Goal: Information Seeking & Learning: Find specific fact

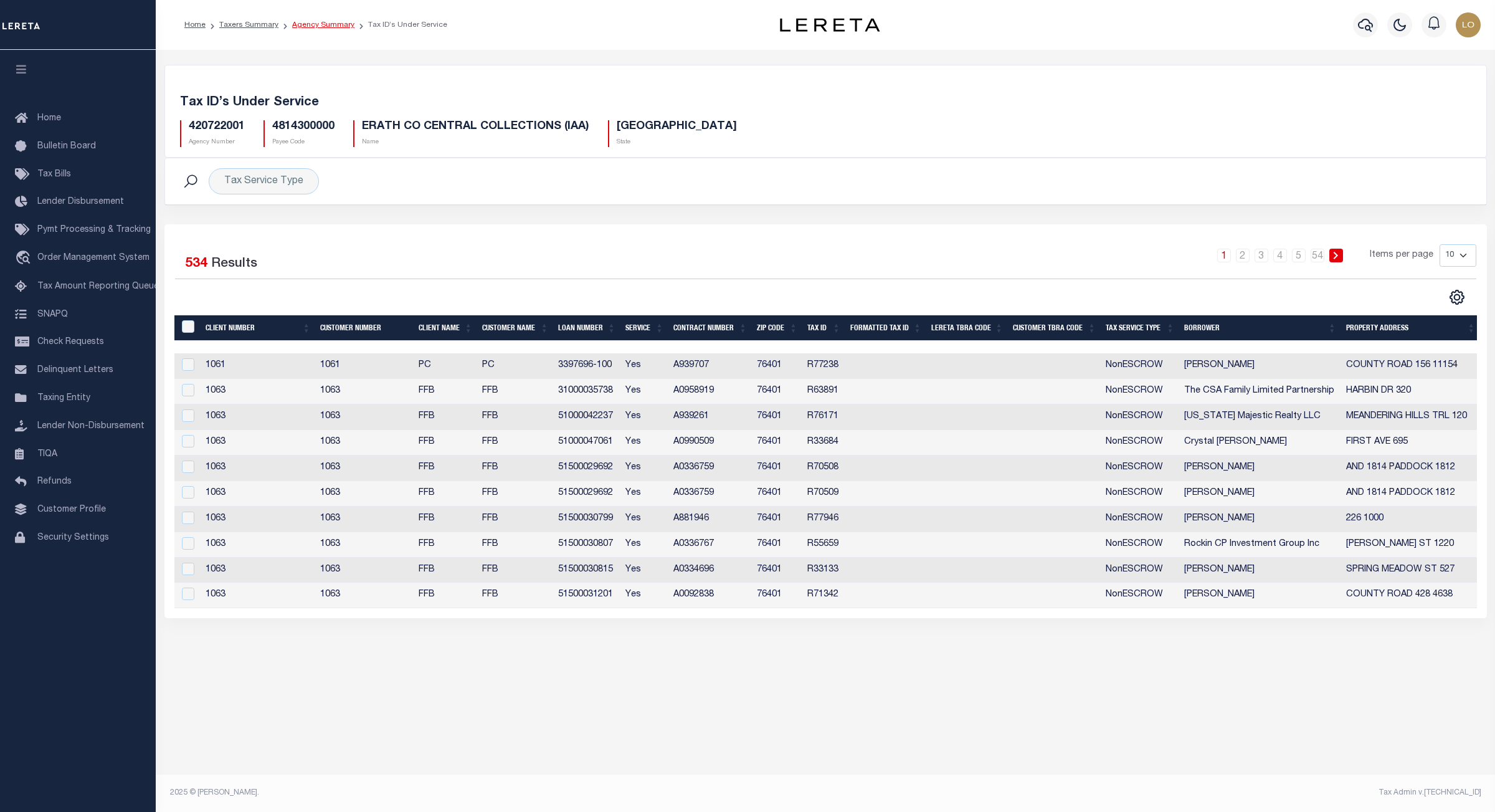
click at [308, 25] on link "Agency Summary" at bounding box center [323, 25] width 62 height 8
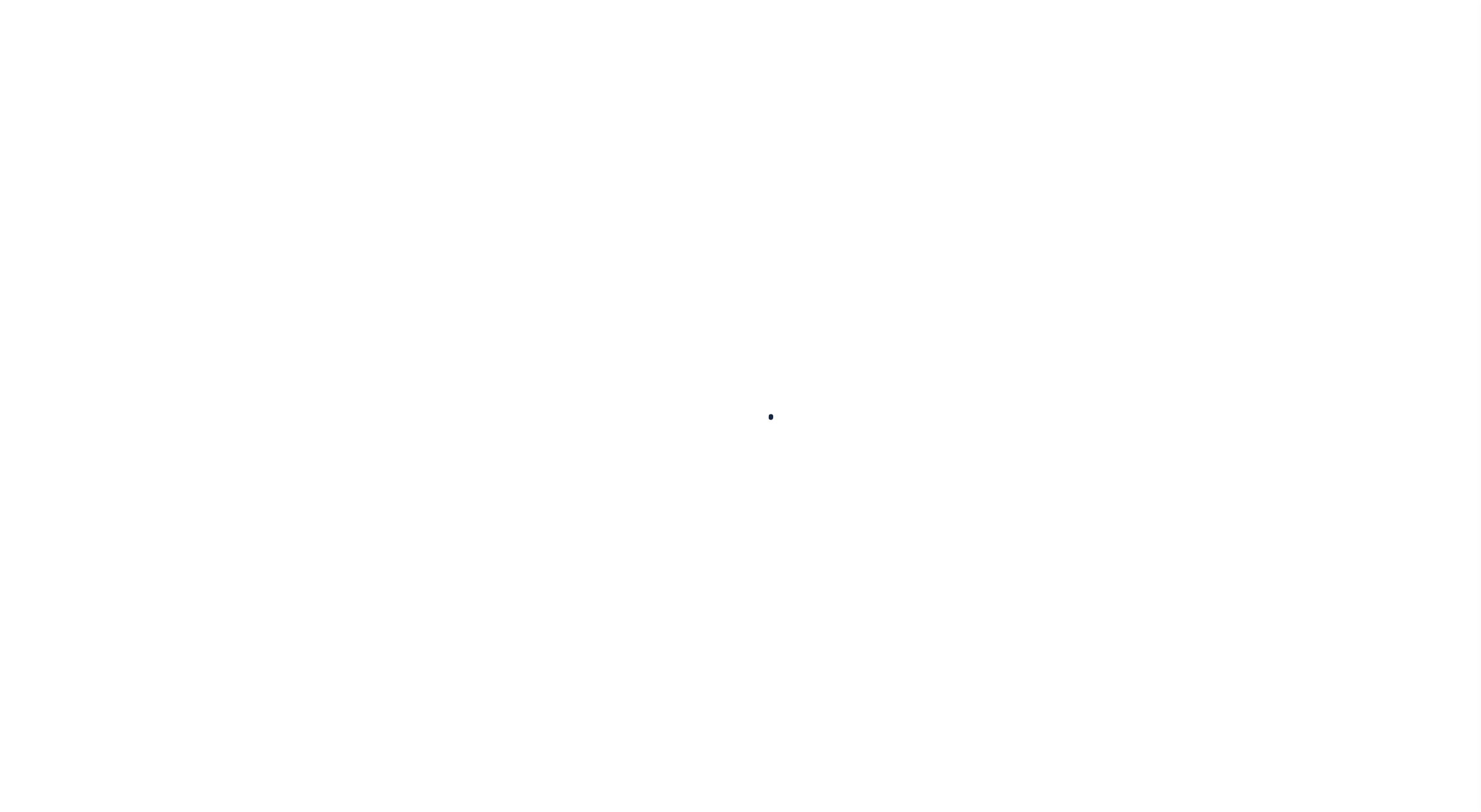
select select
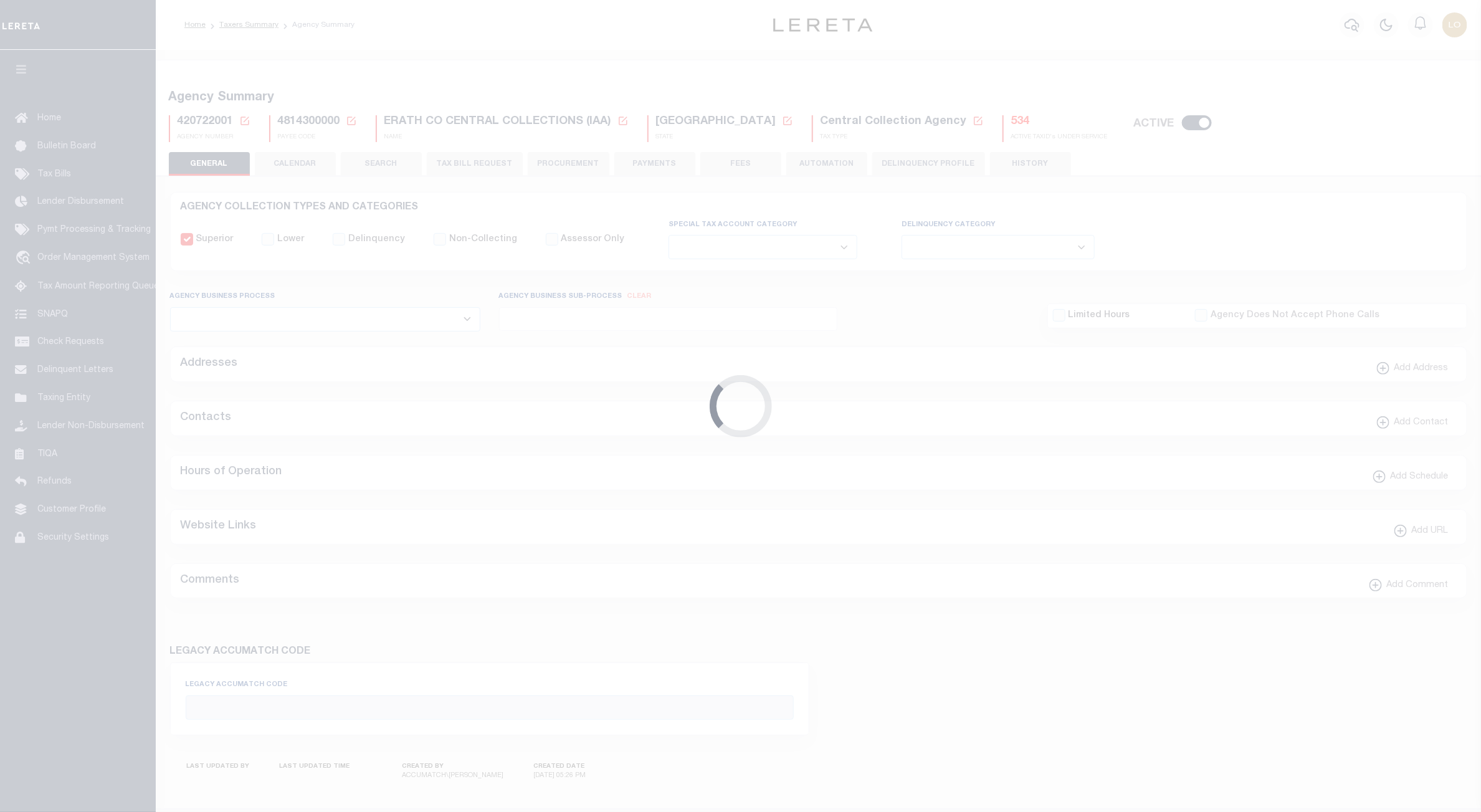
checkbox input "false"
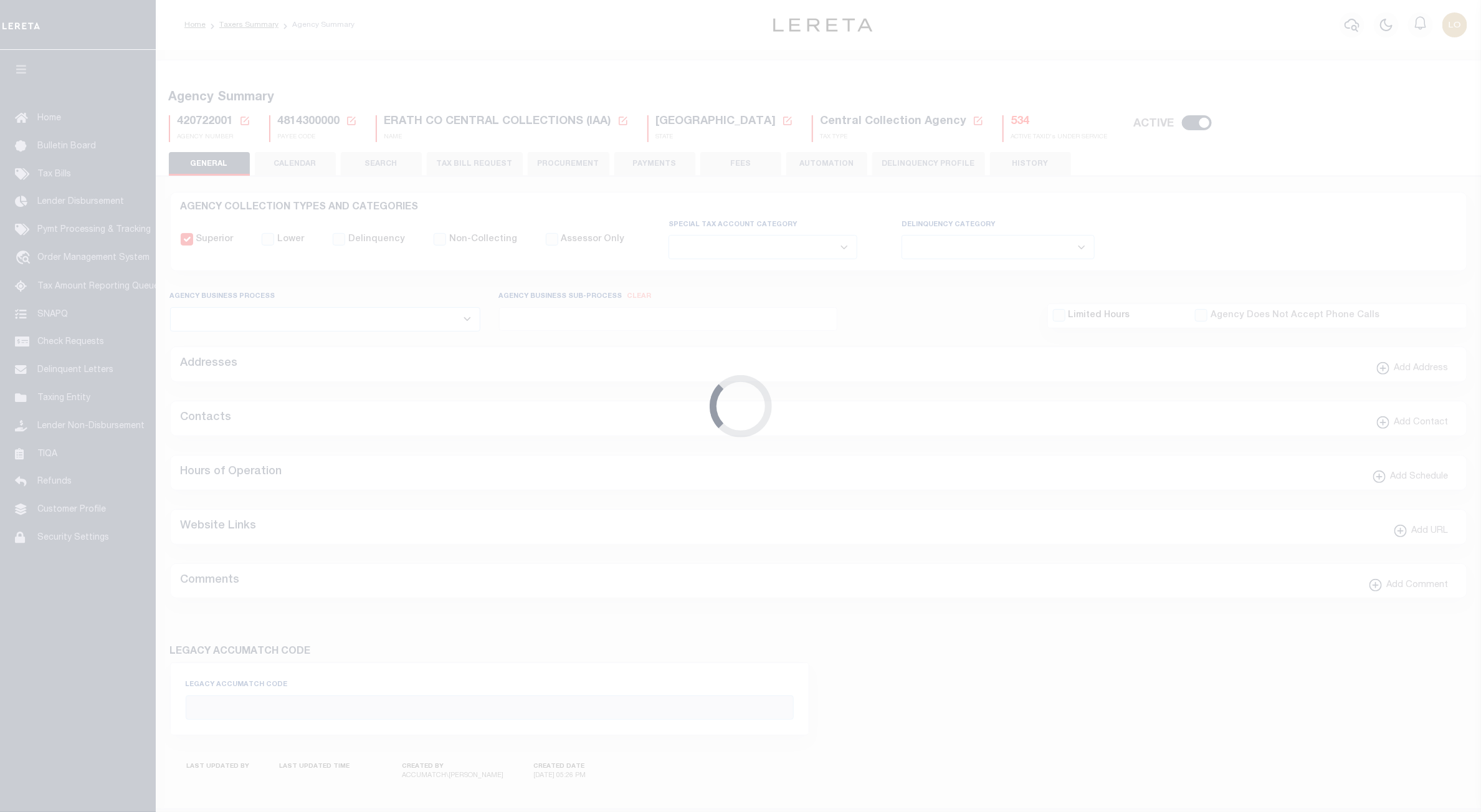
type input "4814300000"
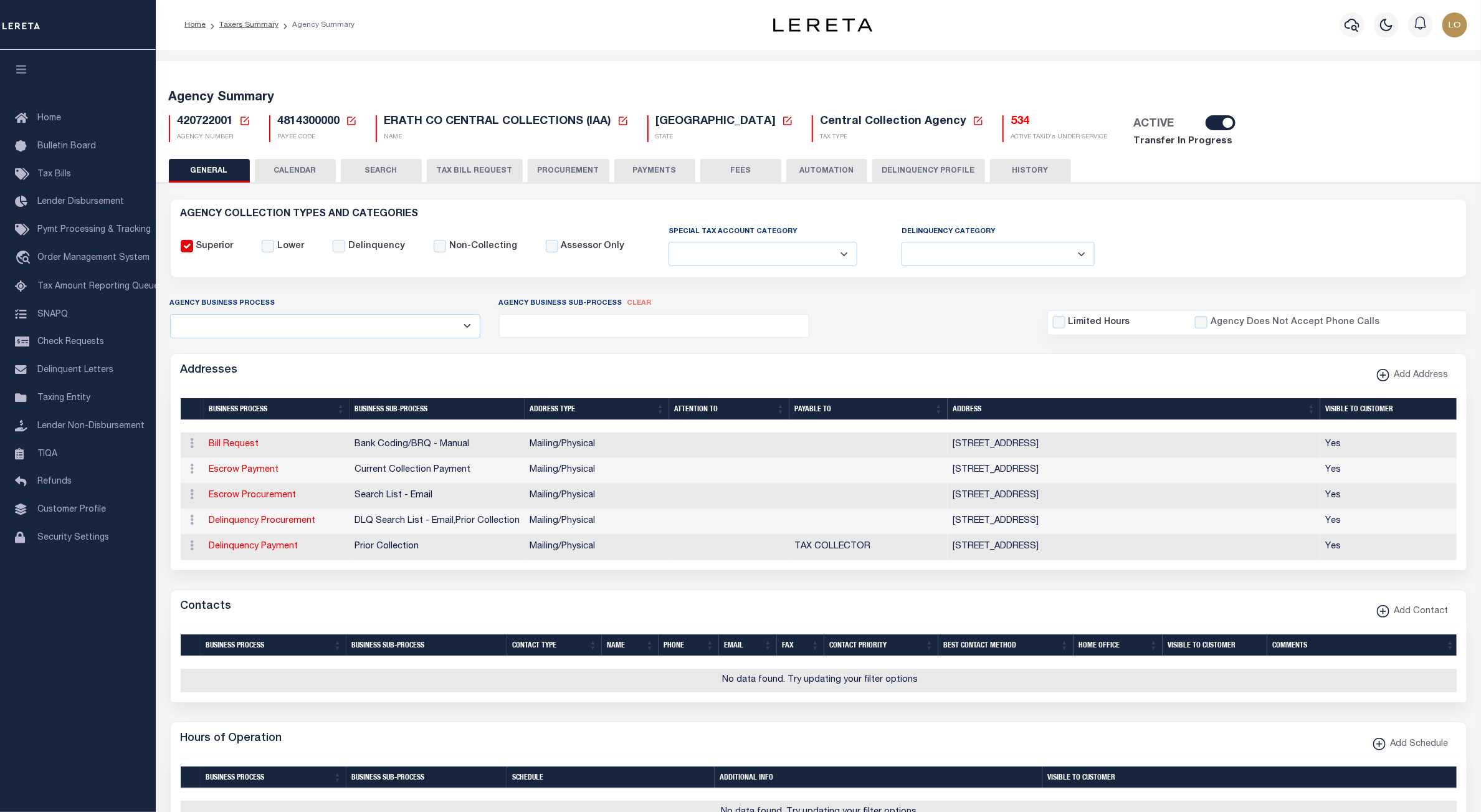
click at [307, 121] on span "4814300000" at bounding box center [309, 121] width 62 height 12
copy h5 "4814300000"
click at [1011, 122] on h5 "534" at bounding box center [1060, 122] width 97 height 14
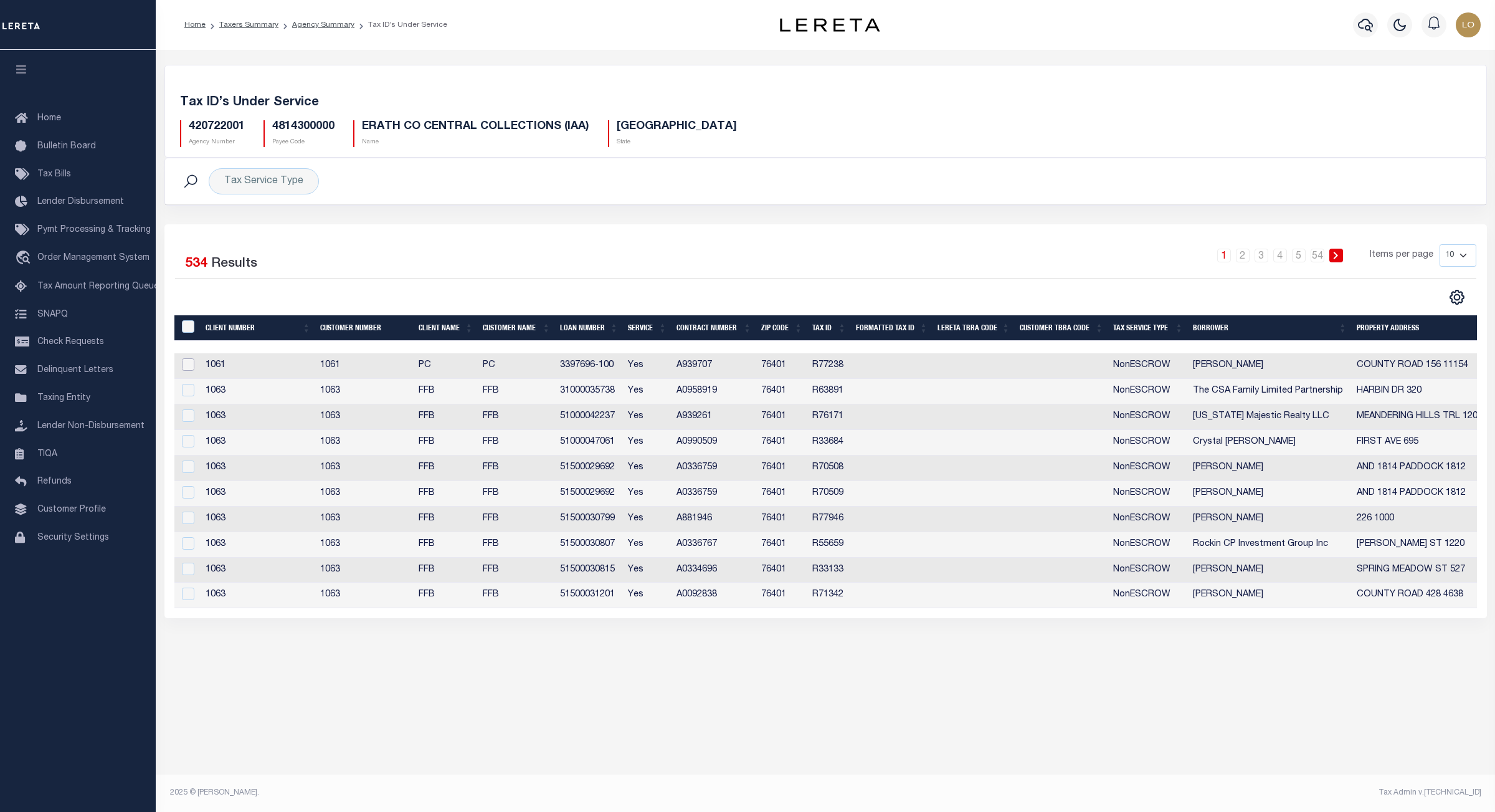
click at [191, 370] on input "checkbox" at bounding box center [188, 364] width 12 height 12
checkbox input "true"
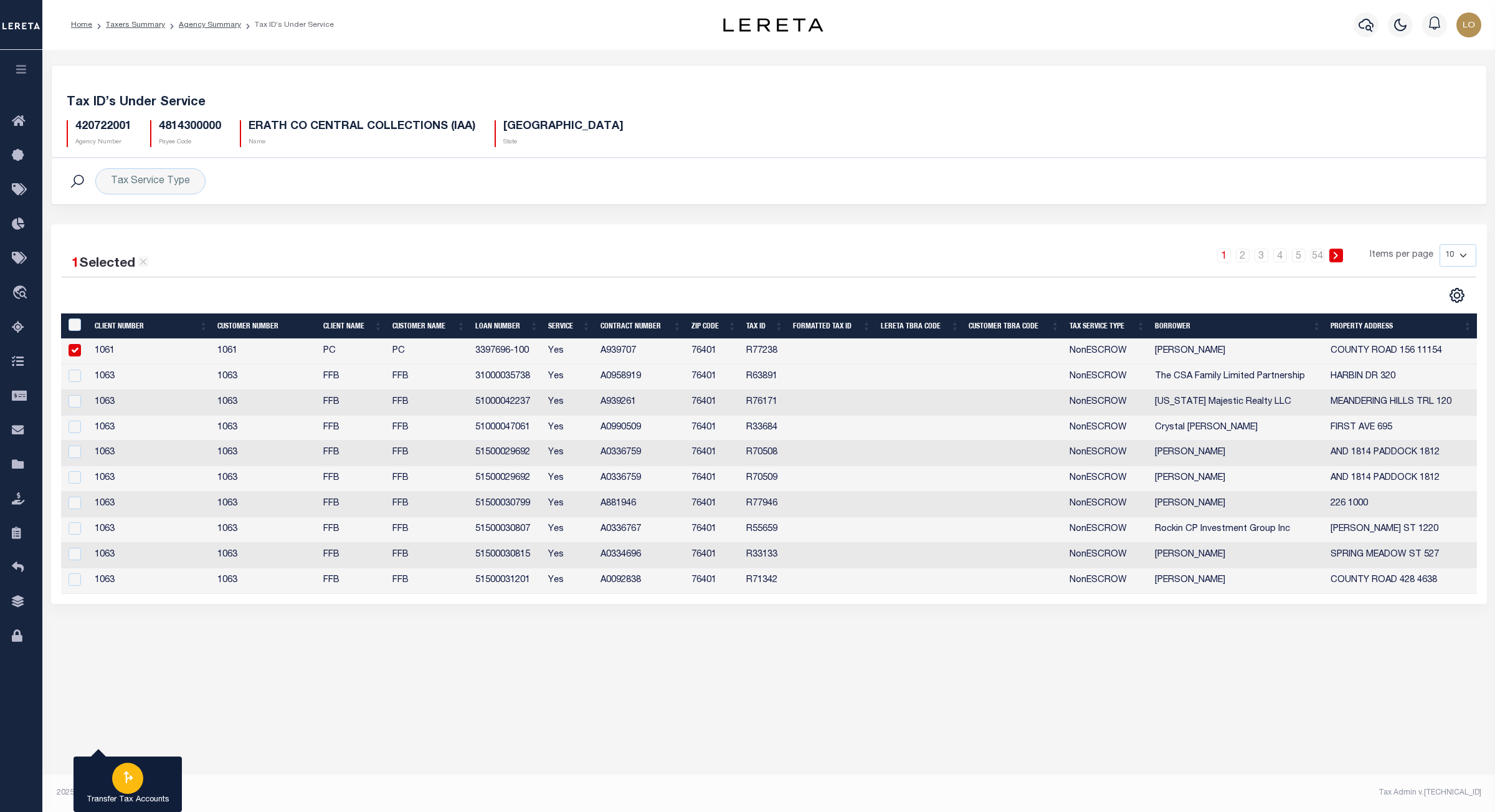
click at [120, 777] on icon "button" at bounding box center [128, 777] width 16 height 16
type input "420722001"
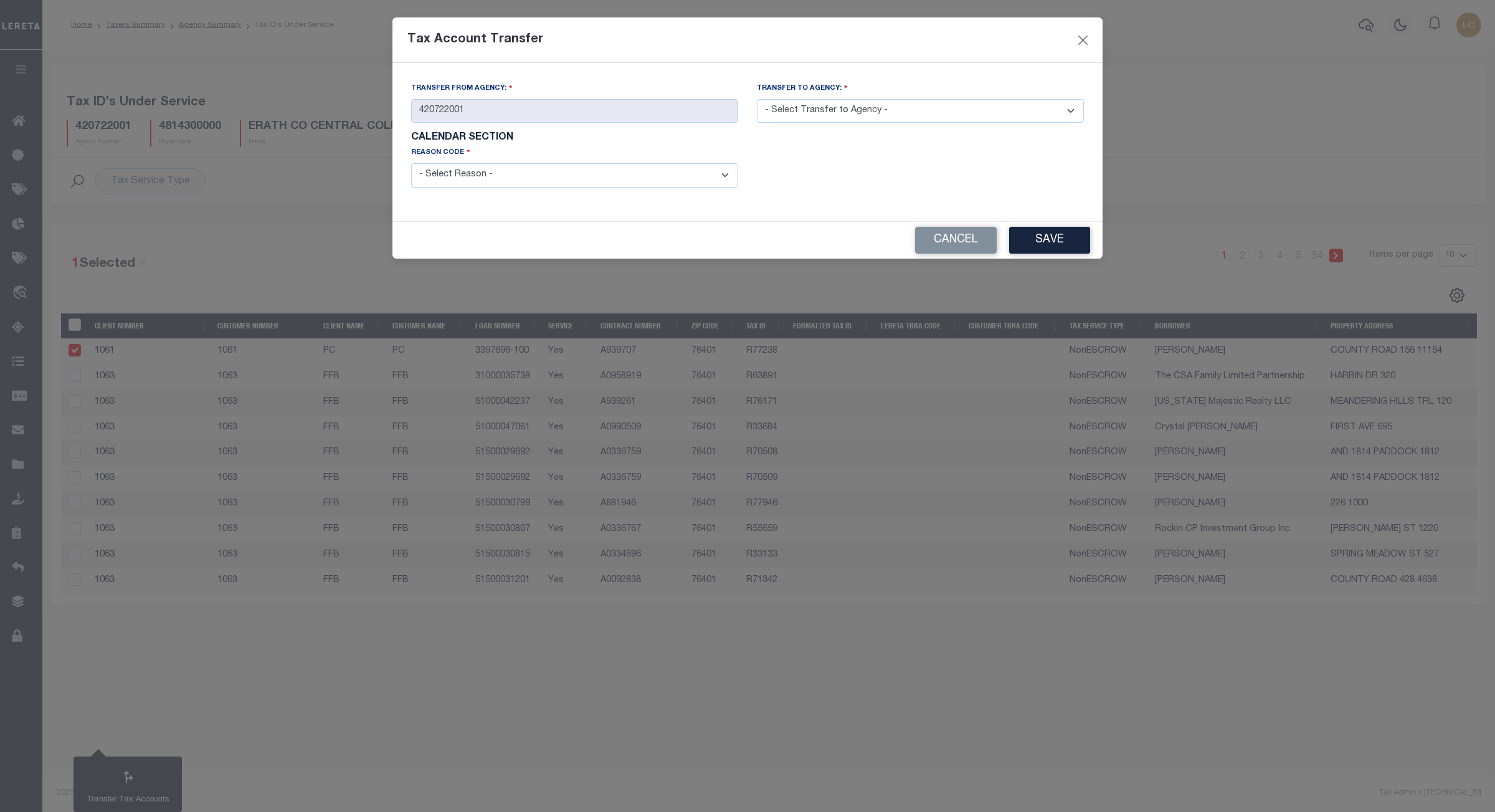
click at [785, 111] on select "- Select Transfer to Agency - 420180000 420252001 420300000 420470000 420478801…" at bounding box center [920, 111] width 327 height 25
click at [955, 242] on button "Cancel" at bounding box center [956, 240] width 81 height 27
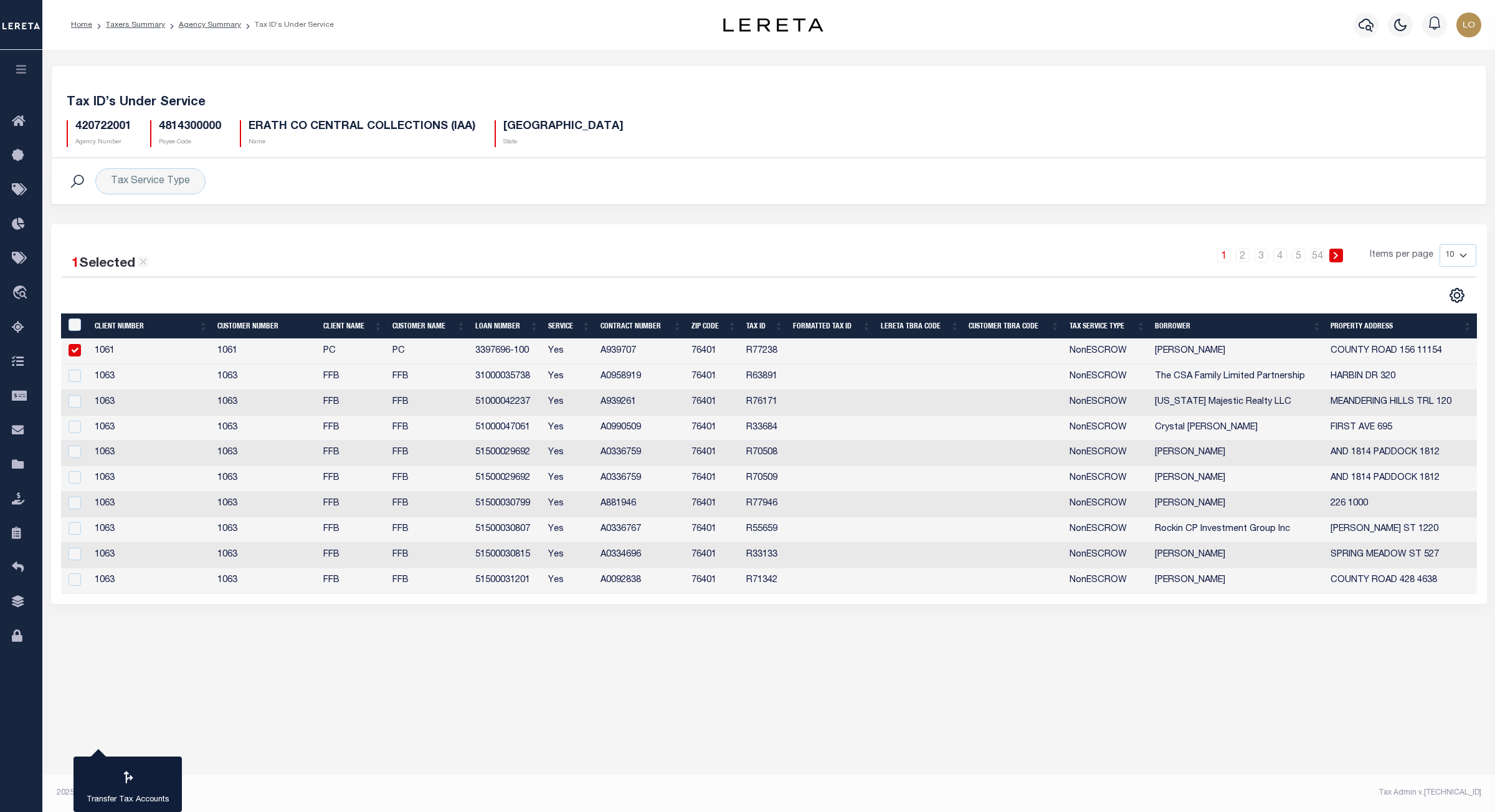
click at [202, 130] on h5 "4814300000" at bounding box center [190, 127] width 62 height 14
copy h5 "4814300000"
click at [230, 28] on link "Agency Summary" at bounding box center [210, 25] width 62 height 8
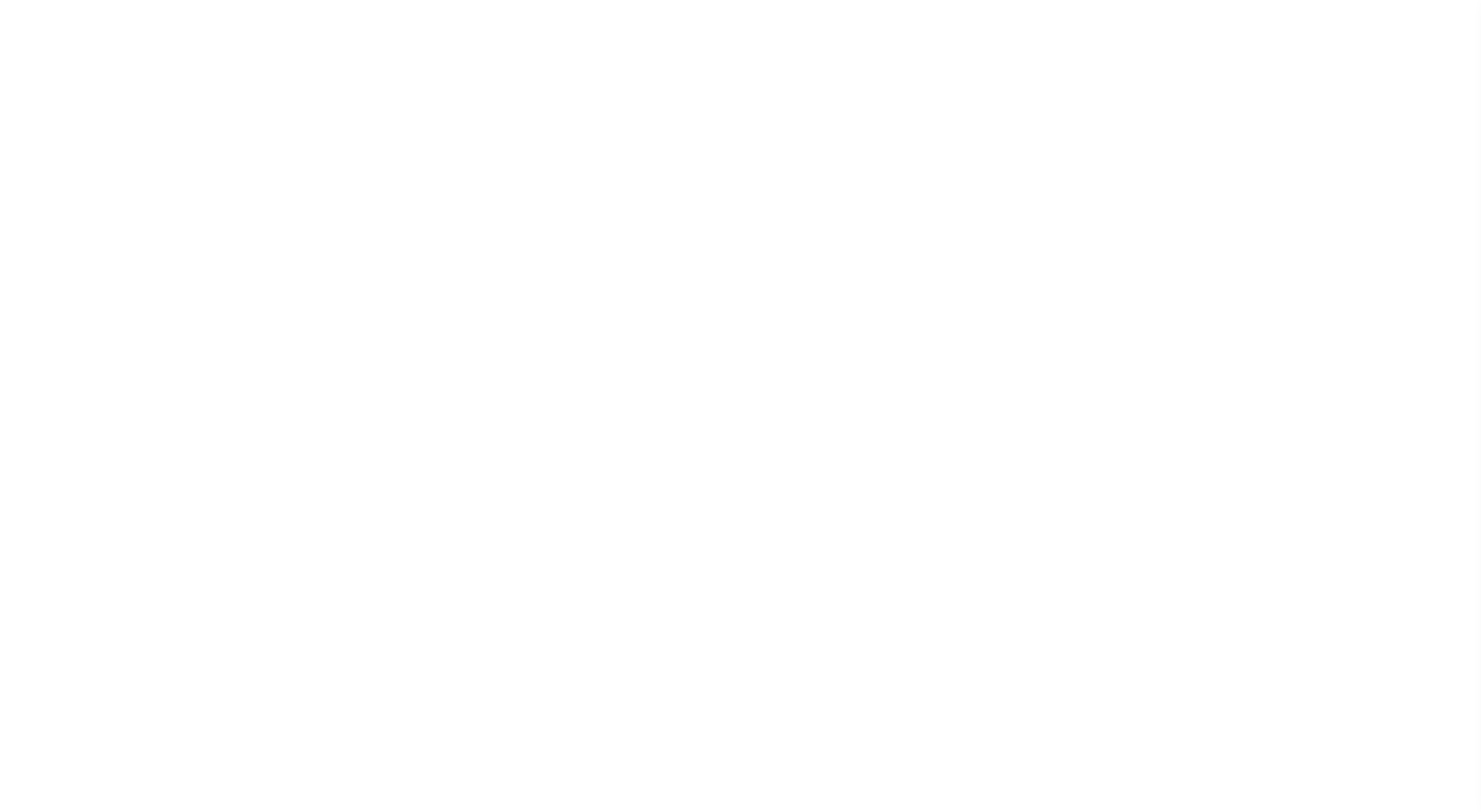
select select
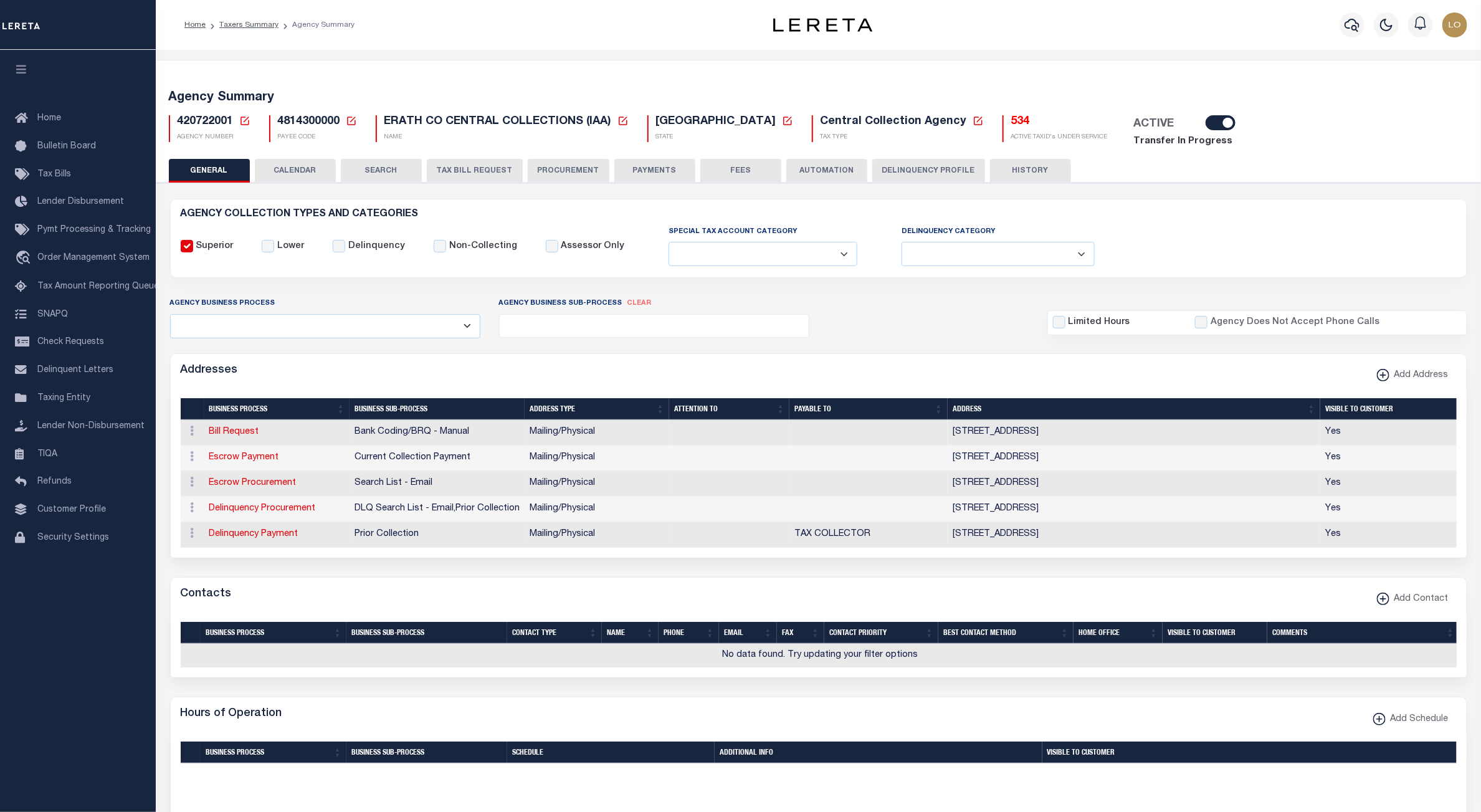
click at [251, 23] on link "Taxers Summary" at bounding box center [248, 25] width 59 height 8
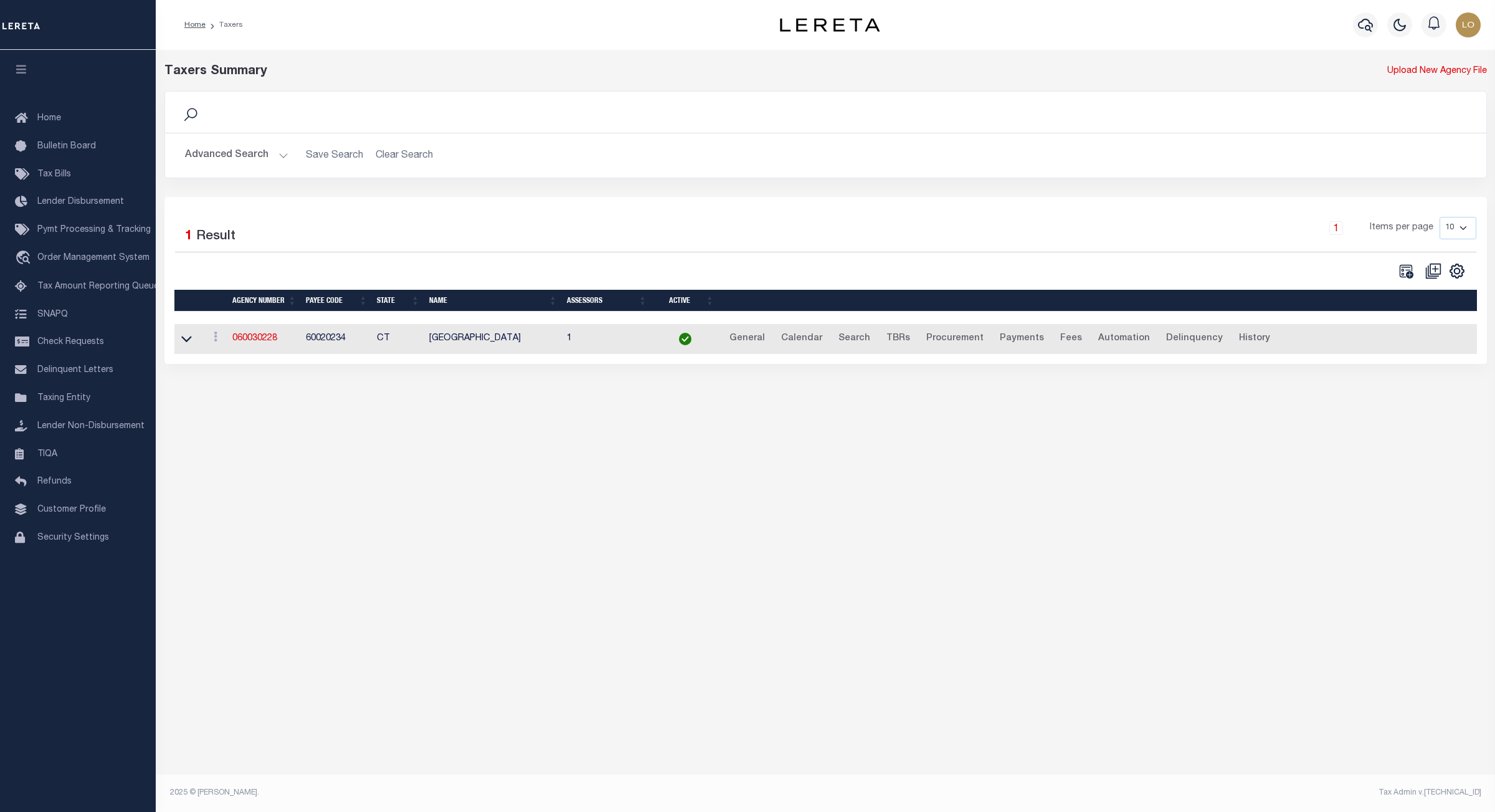
click at [395, 157] on h2 "Advanced Search Save Search Clear Search tblPayees_dynamictable_____DefaultSave…" at bounding box center [826, 156] width 1301 height 25
click at [253, 161] on button "Advanced Search" at bounding box center [237, 156] width 104 height 25
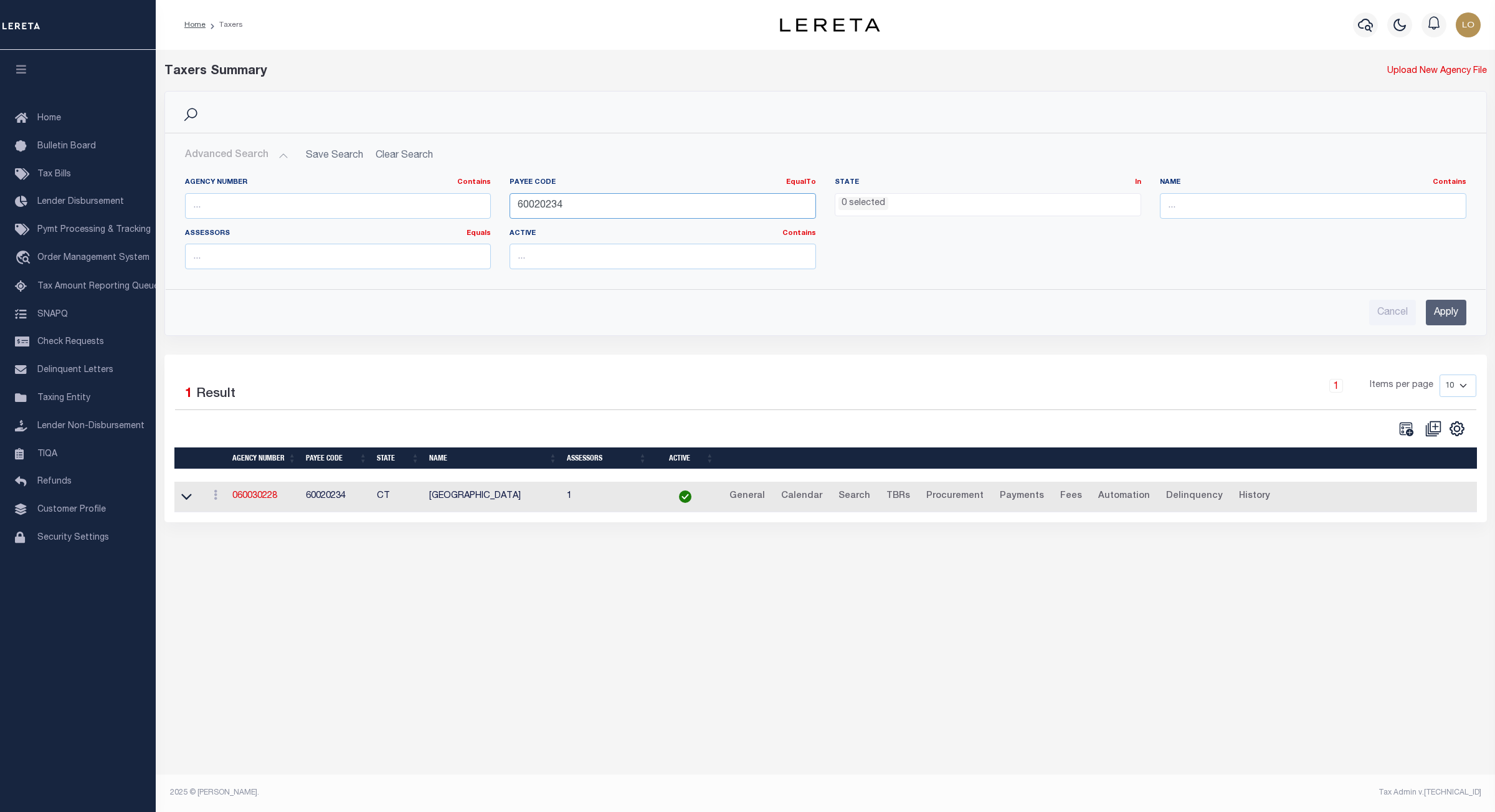
click at [539, 197] on input "60020234" at bounding box center [662, 205] width 307 height 25
click at [1432, 321] on input "Apply" at bounding box center [1446, 312] width 41 height 25
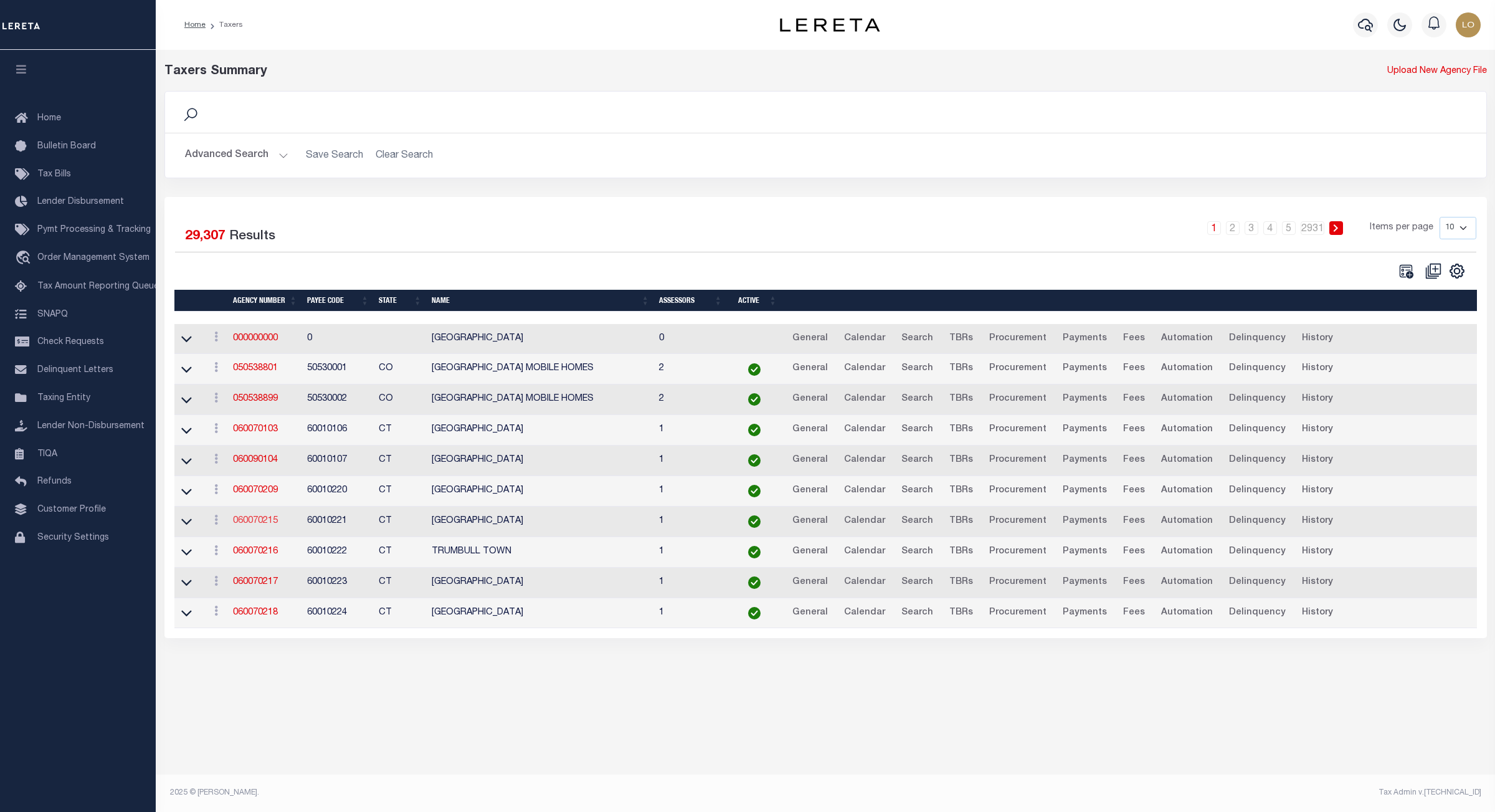
click at [252, 525] on link "060070215" at bounding box center [255, 520] width 45 height 8
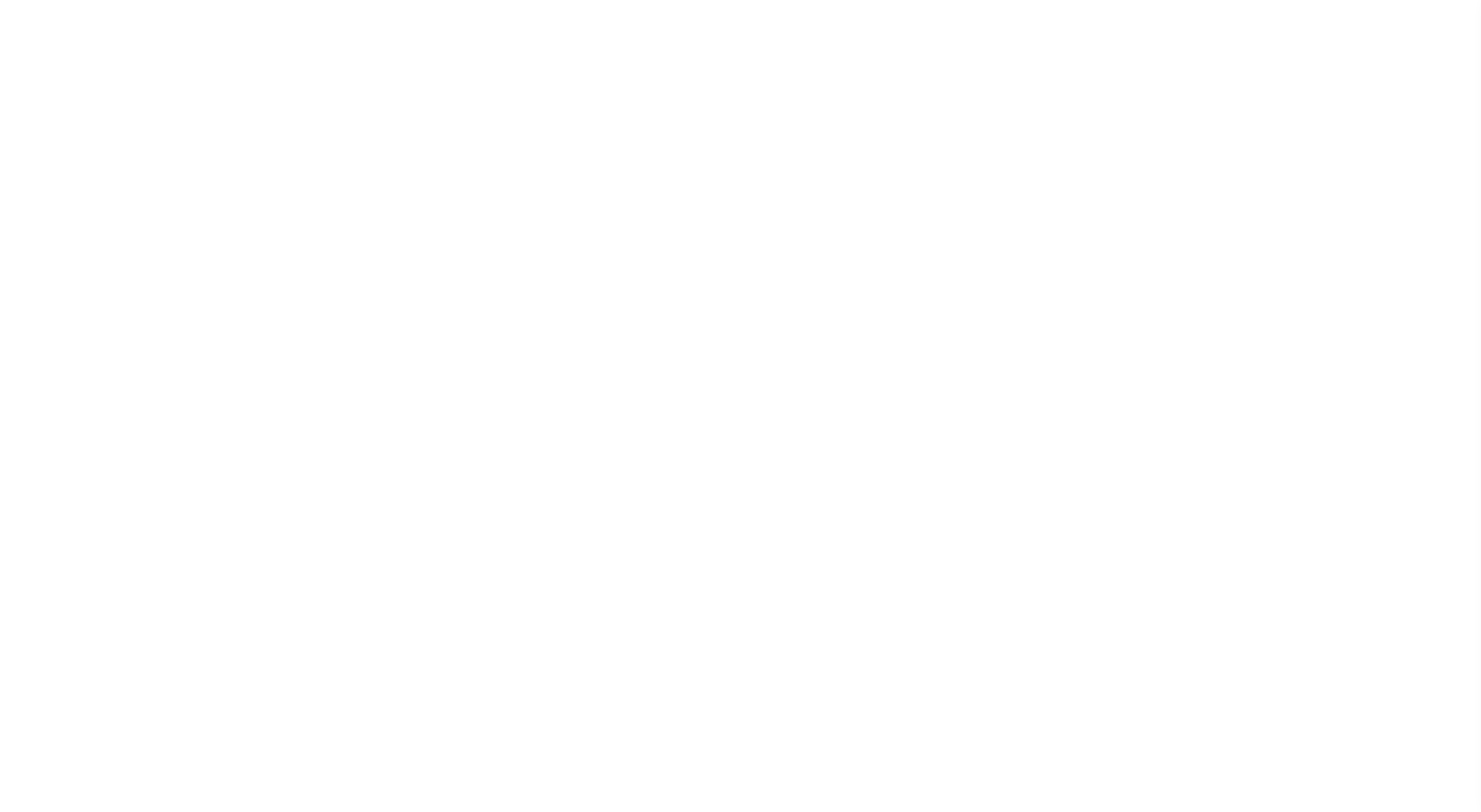
select select
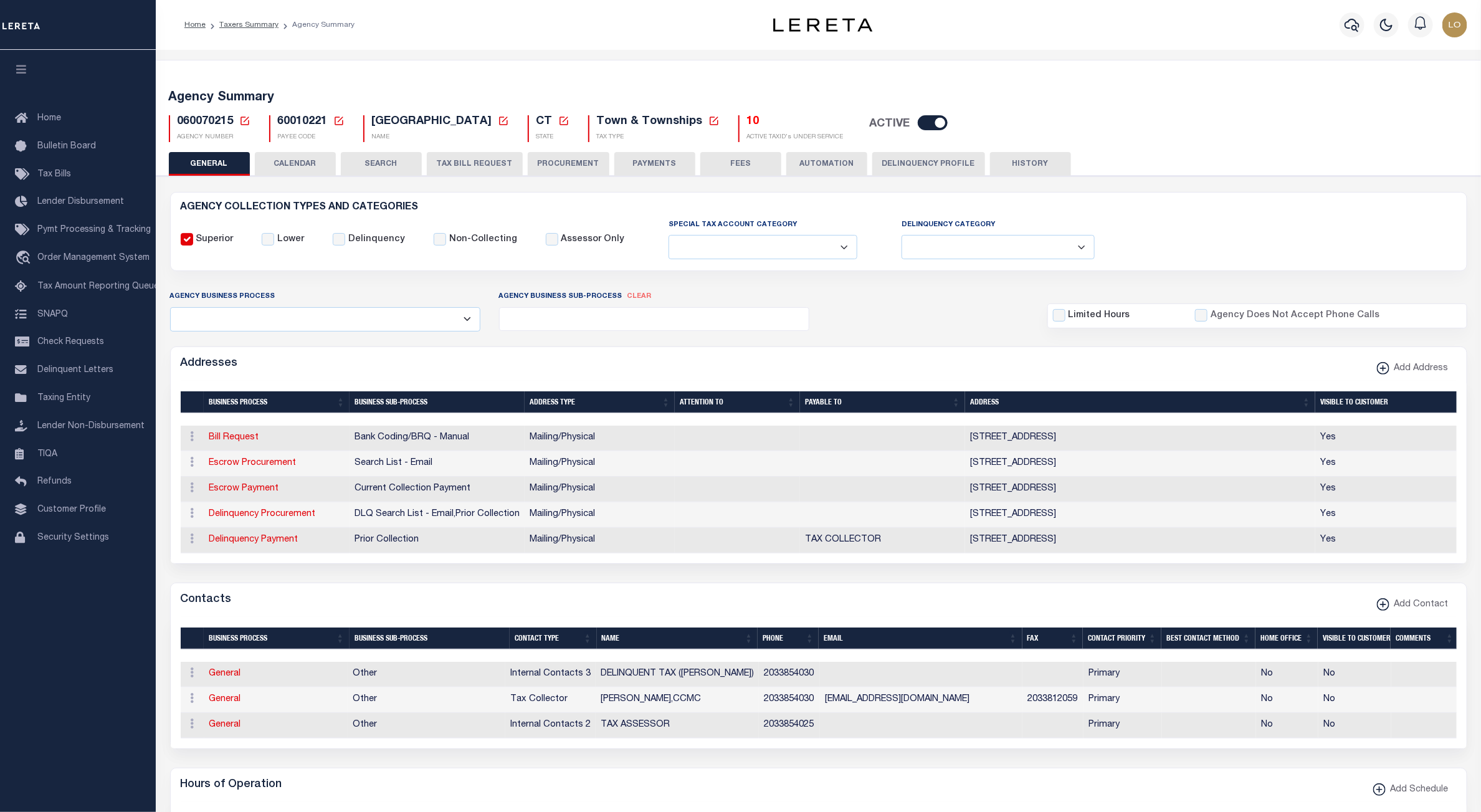
click at [295, 124] on span "60010221" at bounding box center [303, 121] width 50 height 12
copy h5 "60010221"
click at [255, 22] on link "Taxers Summary" at bounding box center [248, 25] width 59 height 8
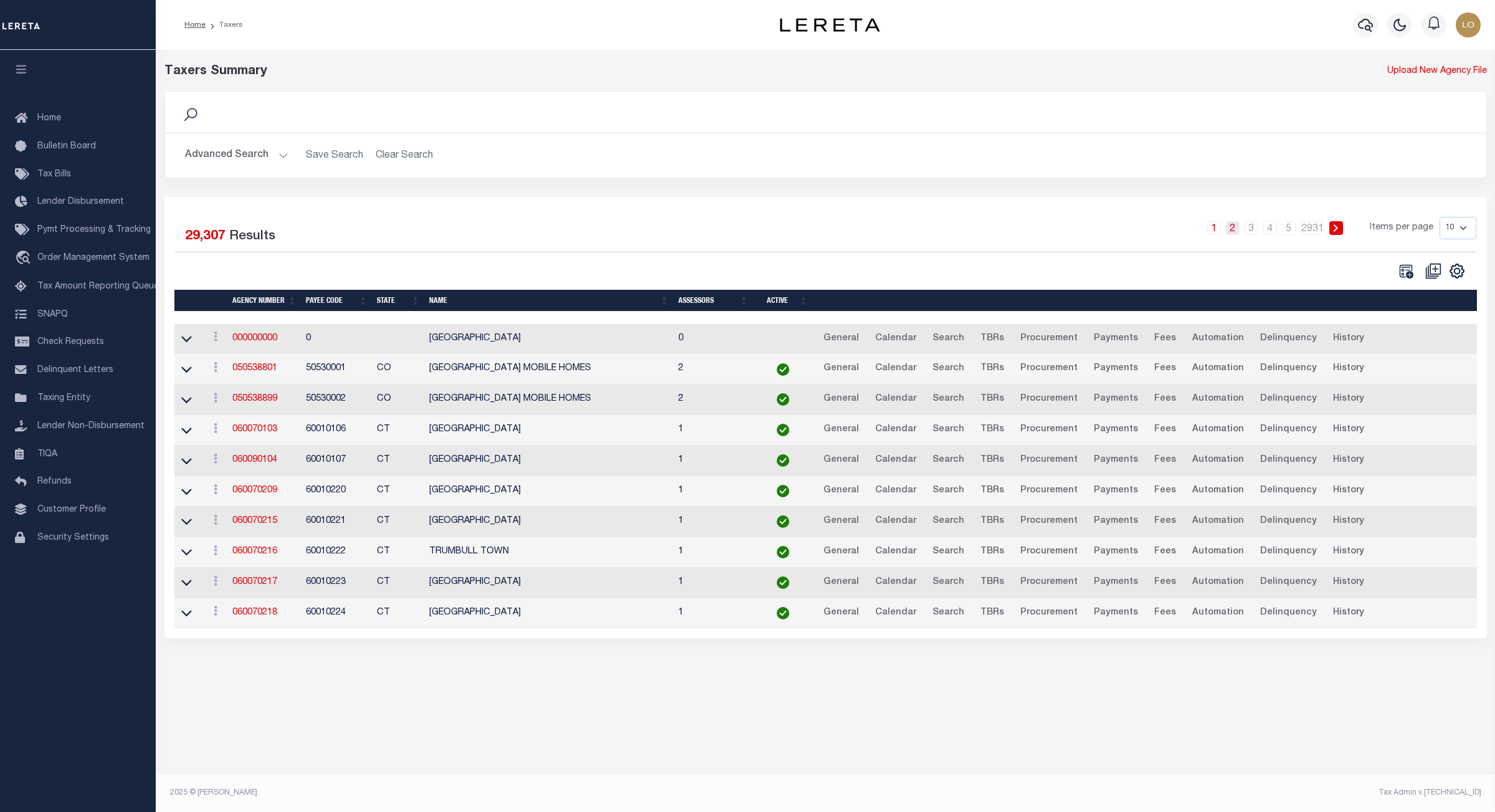
click at [1235, 232] on link "2" at bounding box center [1233, 228] width 14 height 14
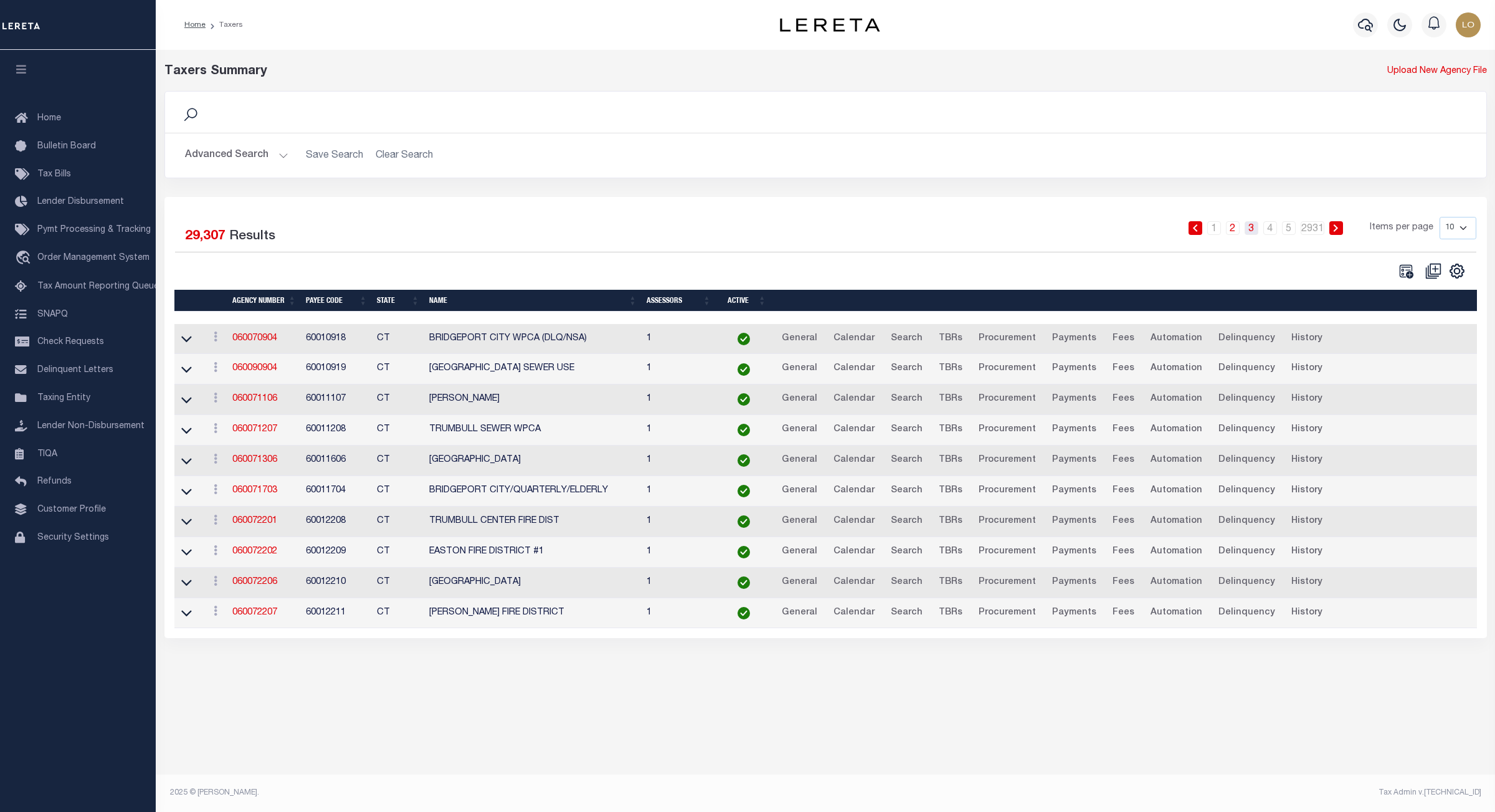
click at [1257, 234] on link "3" at bounding box center [1251, 228] width 14 height 14
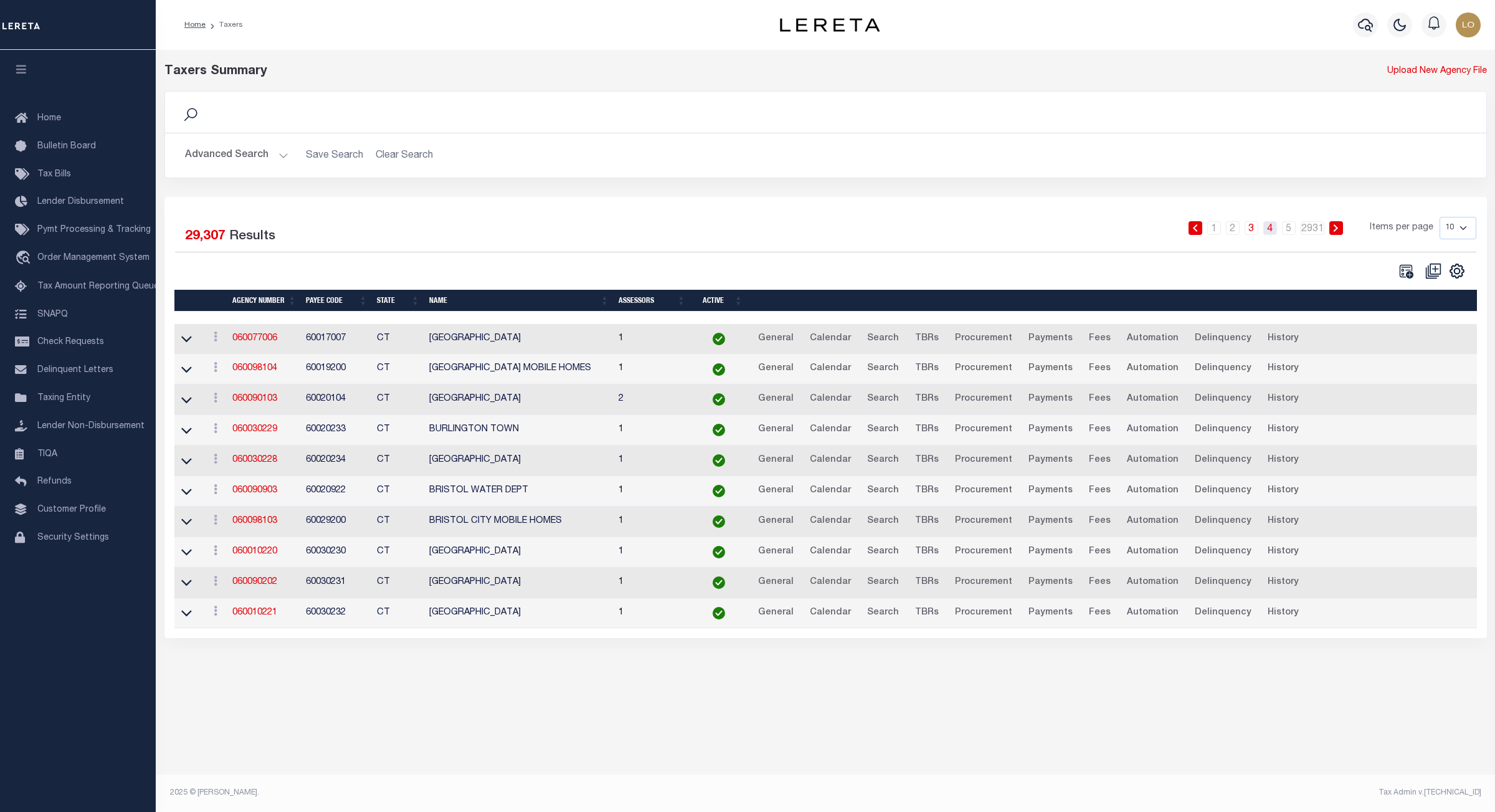
click at [1275, 229] on link "4" at bounding box center [1270, 228] width 14 height 14
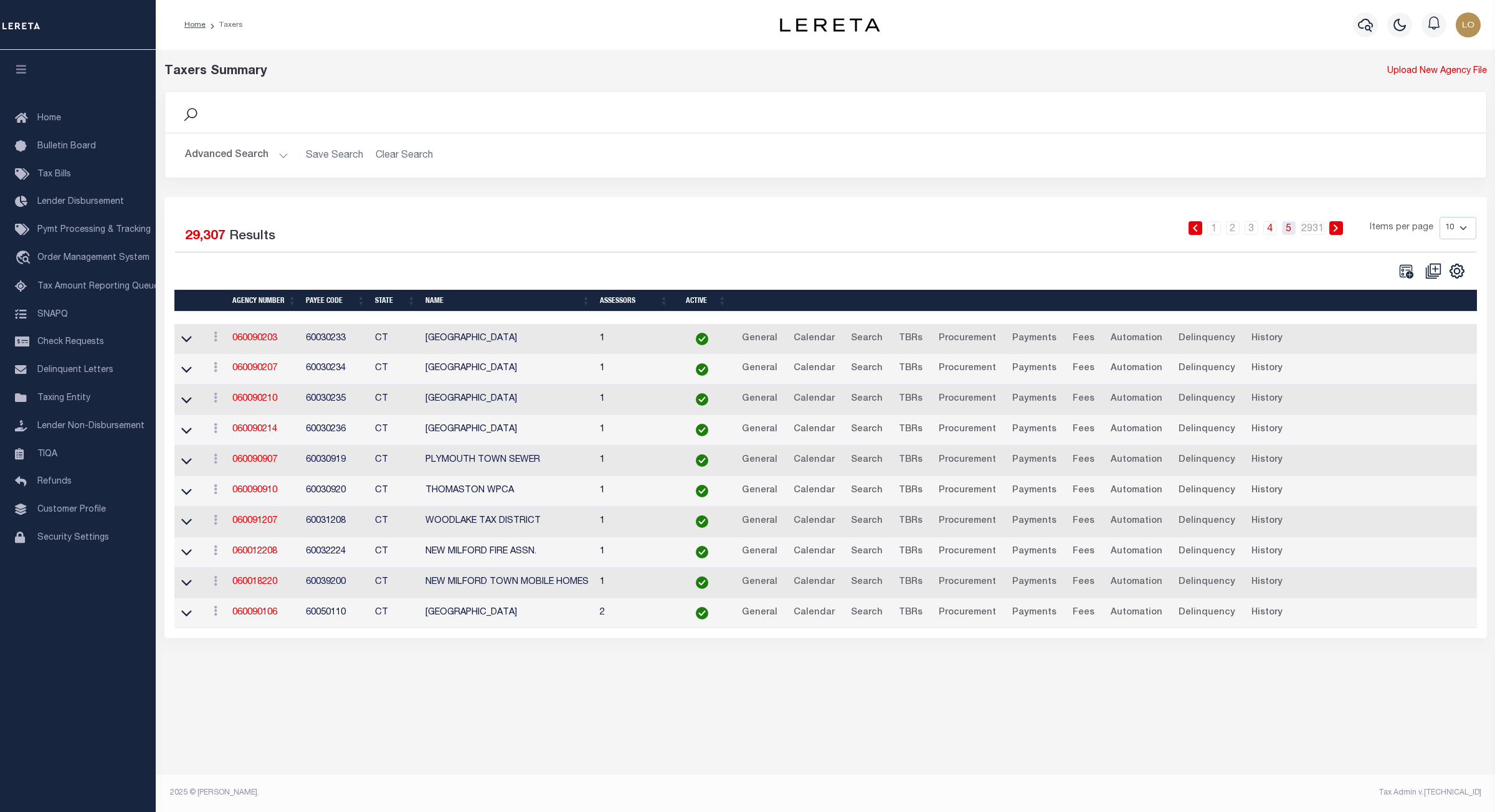
click at [1293, 230] on link "5" at bounding box center [1289, 228] width 14 height 14
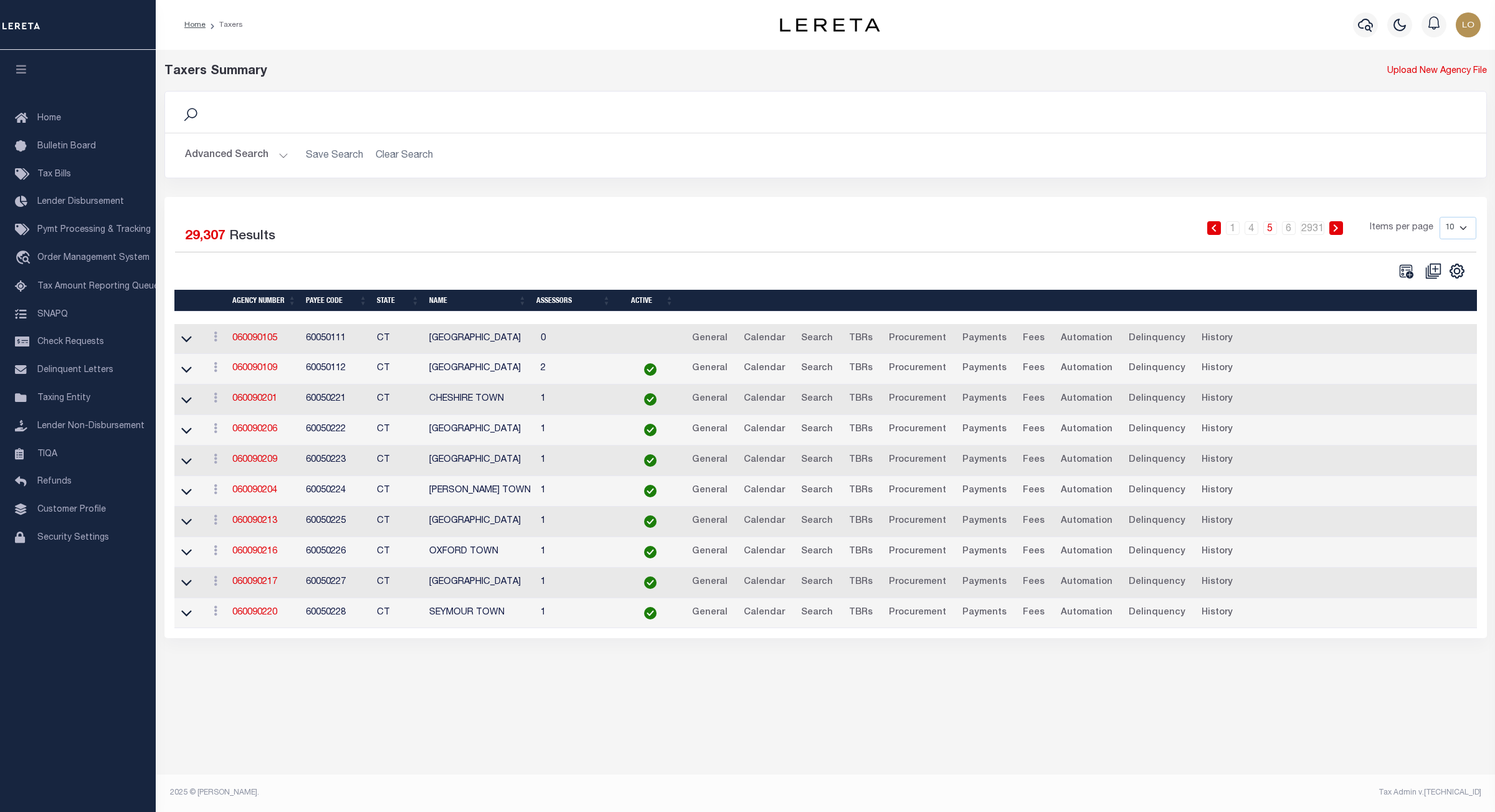
click at [1334, 229] on icon at bounding box center [1335, 228] width 5 height 8
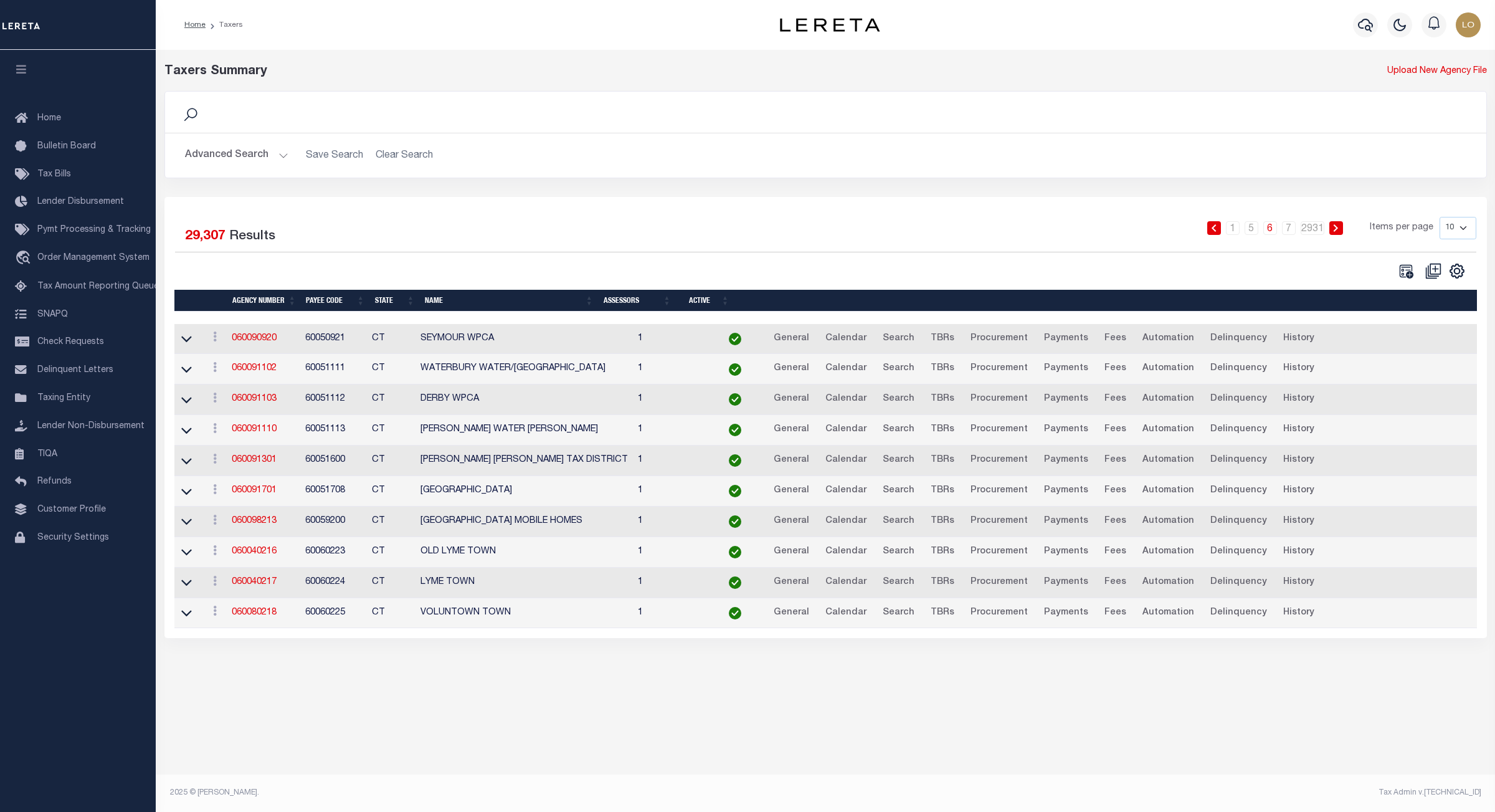
click at [1334, 229] on icon at bounding box center [1335, 228] width 5 height 8
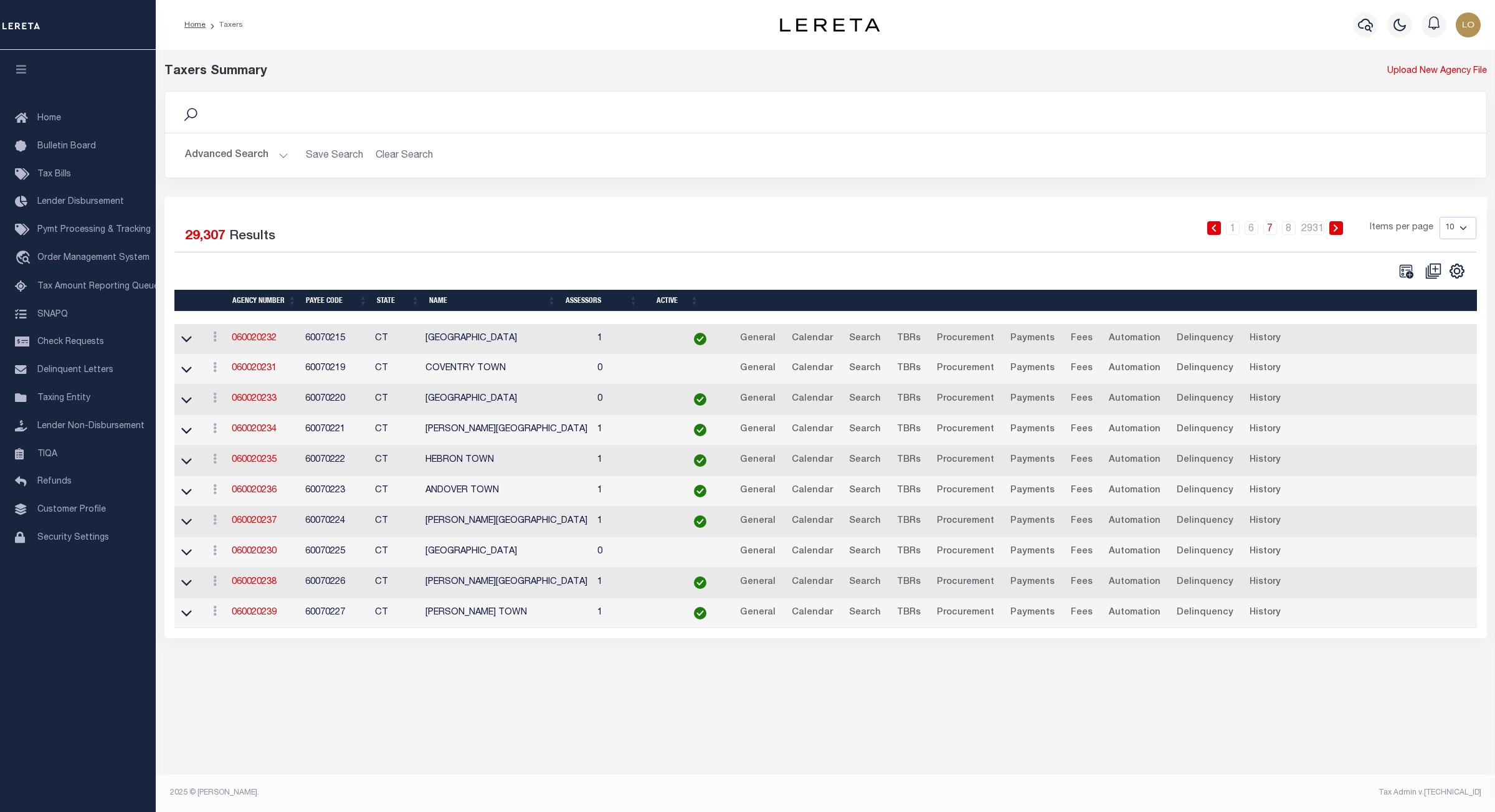
click at [1334, 229] on icon at bounding box center [1335, 228] width 5 height 8
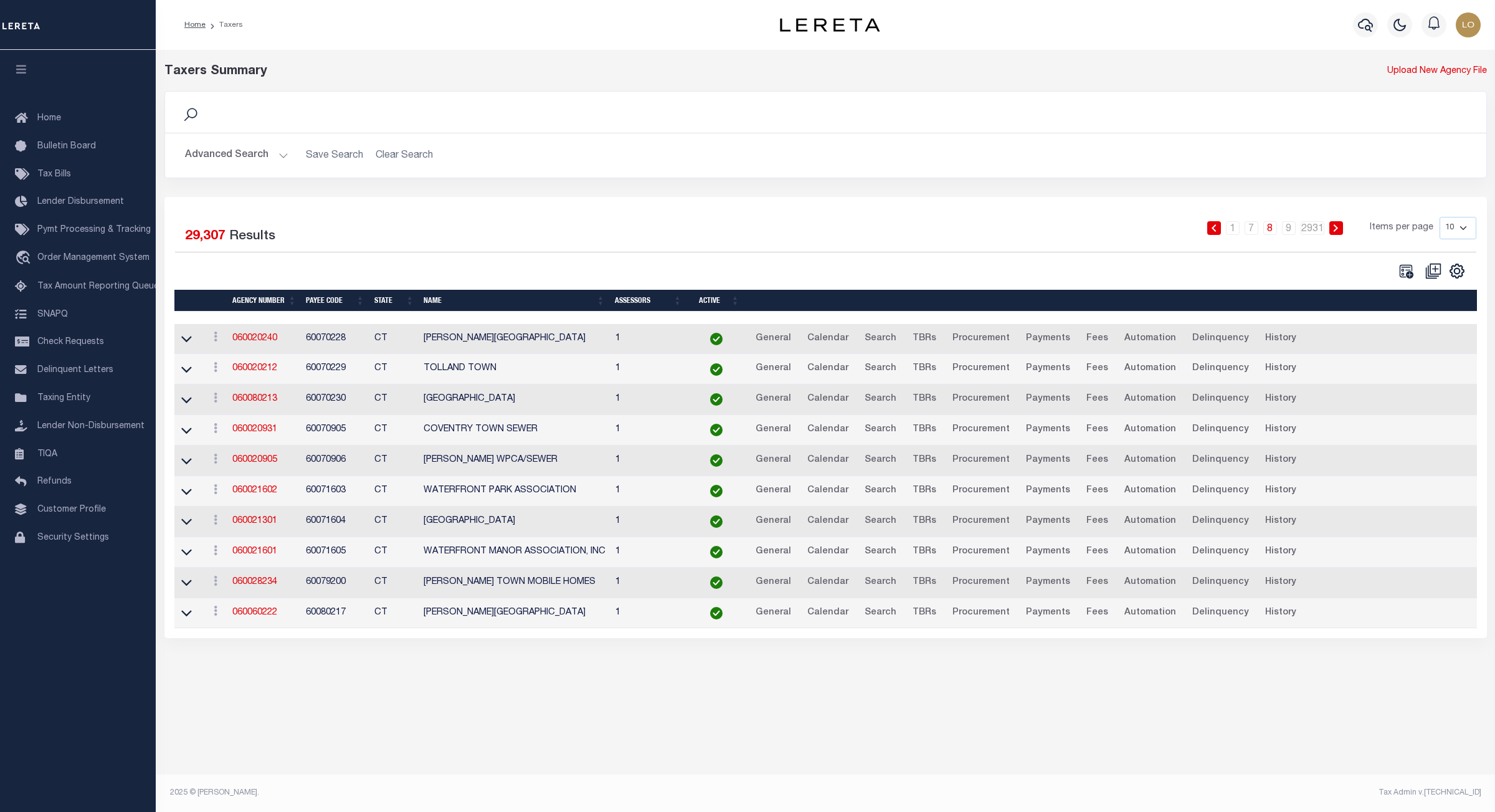
click at [1334, 229] on icon at bounding box center [1335, 228] width 5 height 8
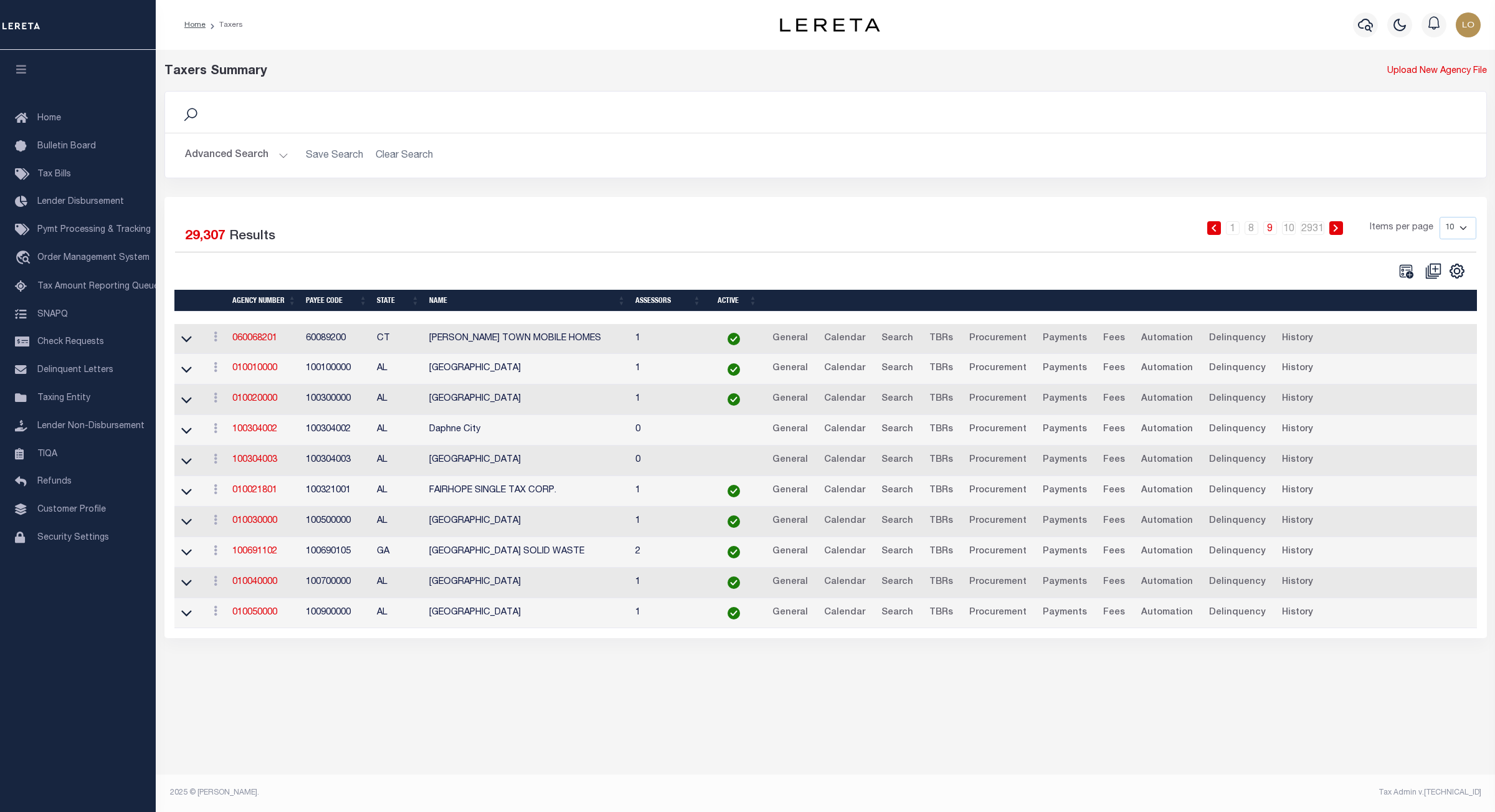
click at [1334, 229] on icon at bounding box center [1335, 228] width 5 height 8
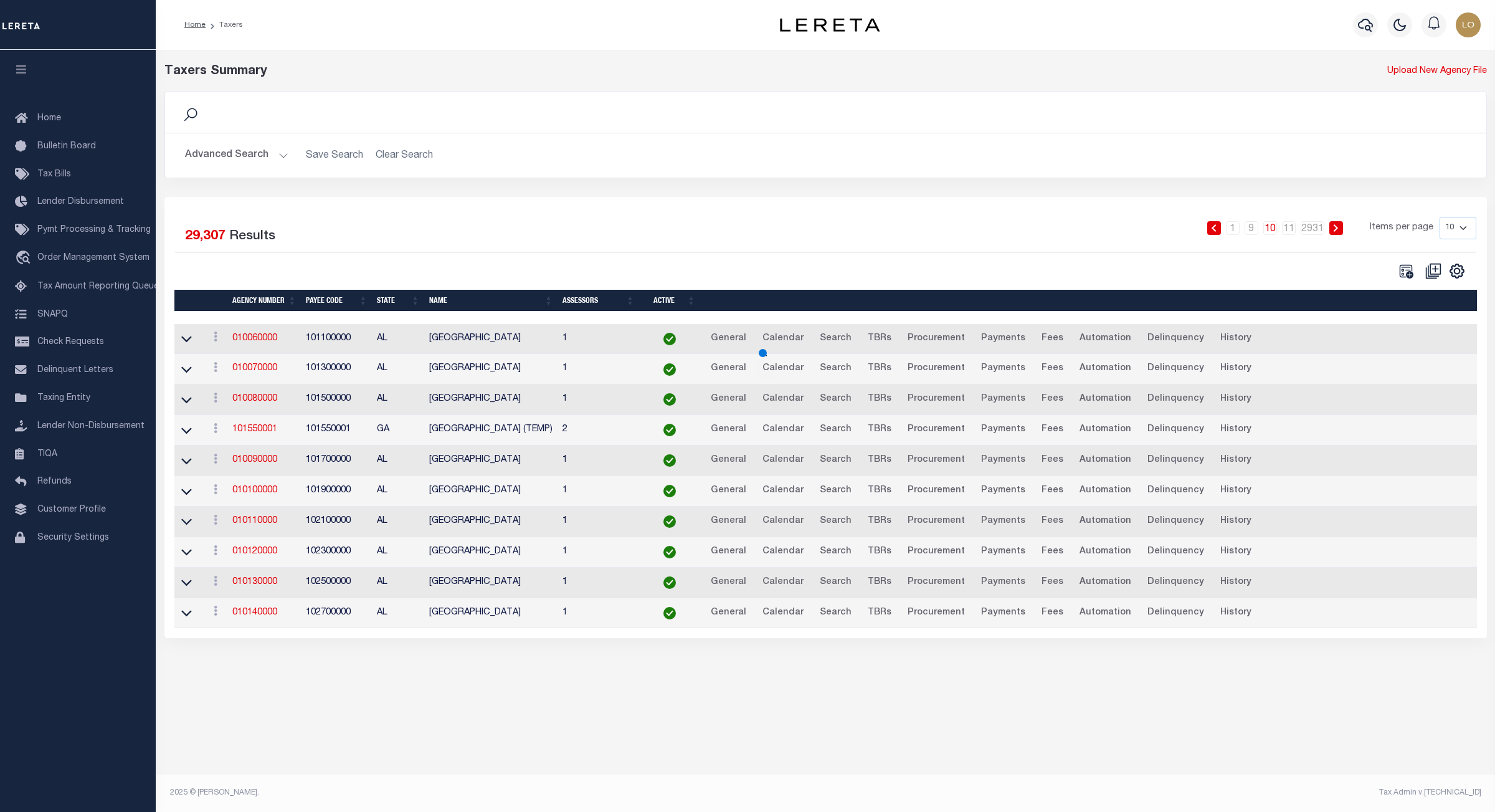
click at [1334, 229] on icon at bounding box center [1335, 228] width 5 height 8
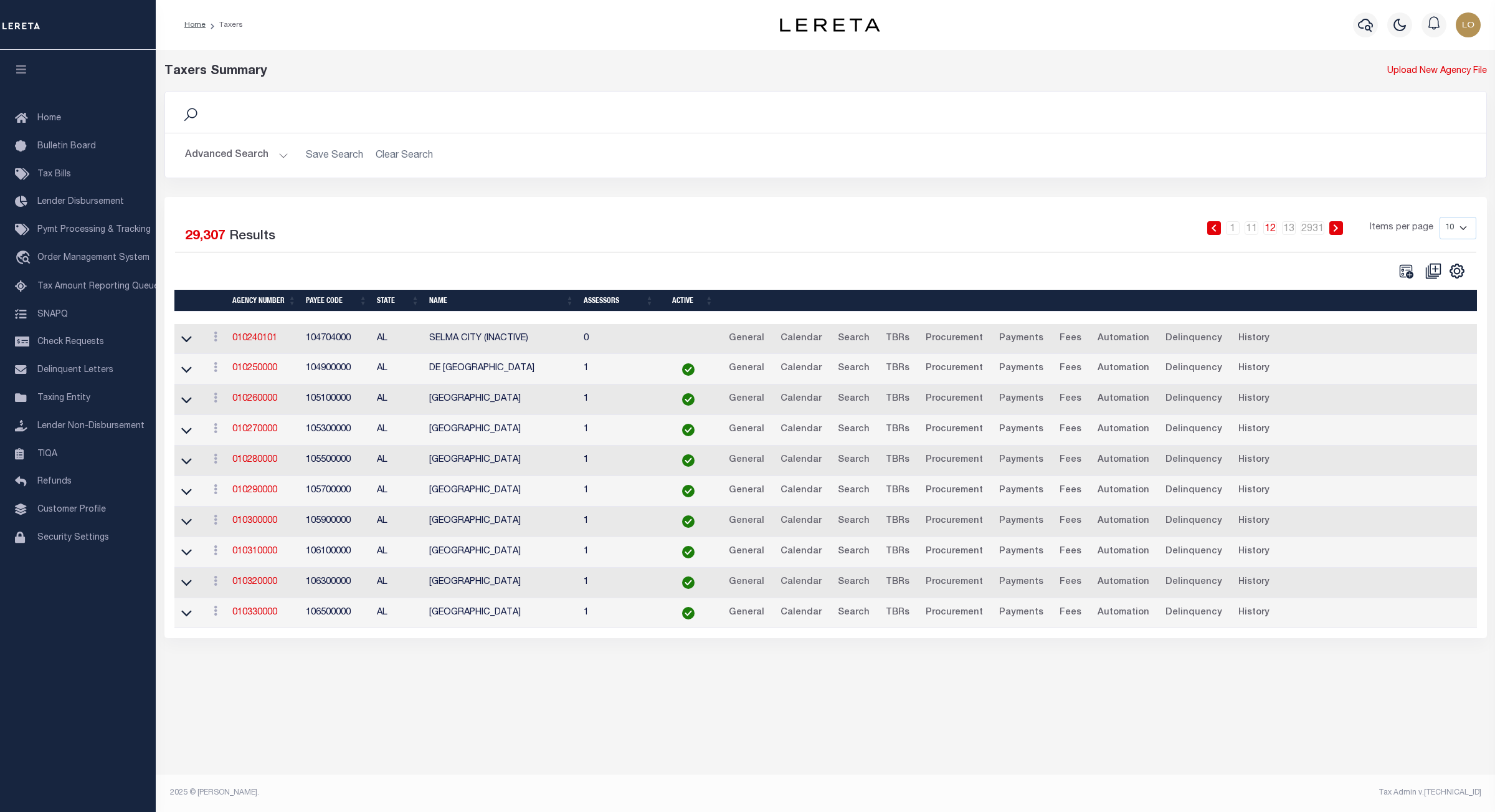
click at [1333, 230] on icon at bounding box center [1335, 228] width 5 height 8
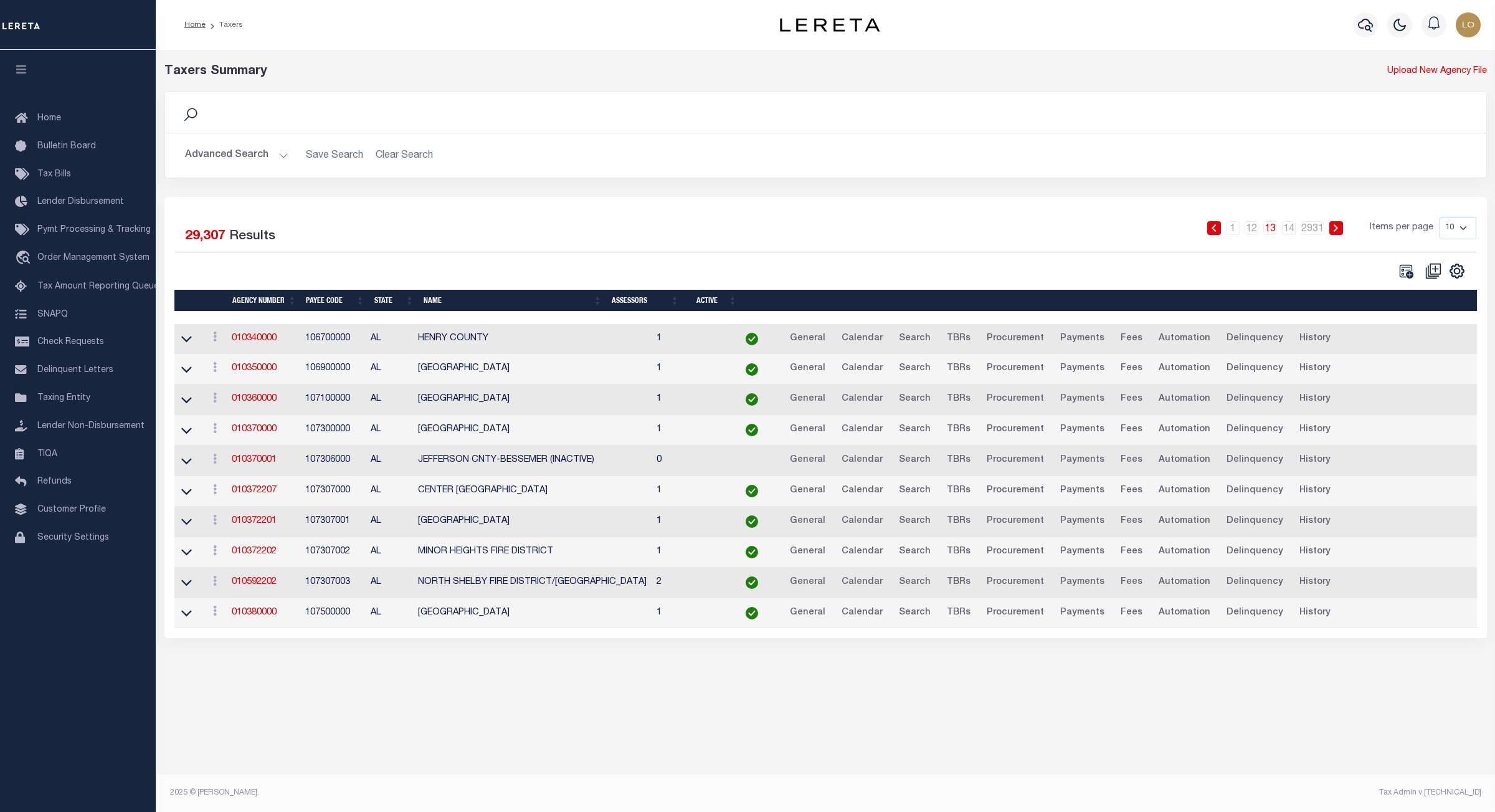
click at [327, 495] on td "107307000" at bounding box center [333, 492] width 66 height 31
copy td "107307000"
